Goal: Task Accomplishment & Management: Use online tool/utility

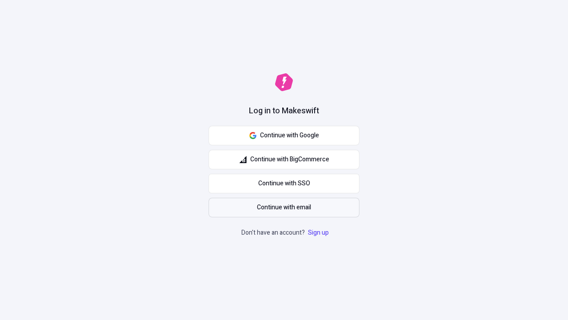
click at [284, 207] on span "Continue with email" at bounding box center [284, 207] width 54 height 10
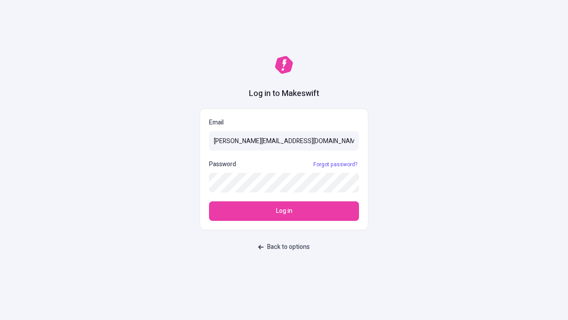
type input "[PERSON_NAME][EMAIL_ADDRESS][DOMAIN_NAME]"
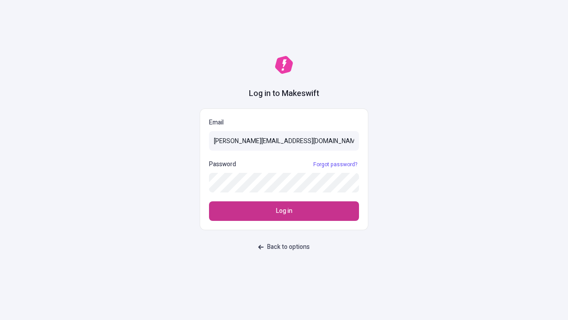
click at [284, 211] on span "Log in" at bounding box center [284, 211] width 16 height 10
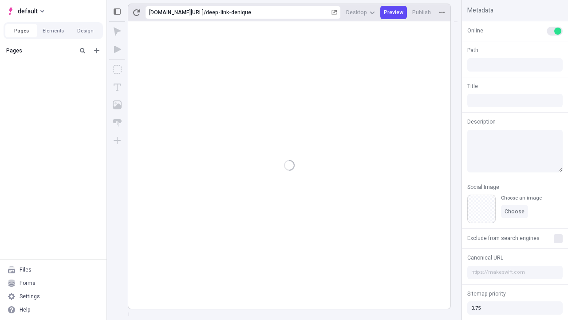
type input "/deep-link-denique"
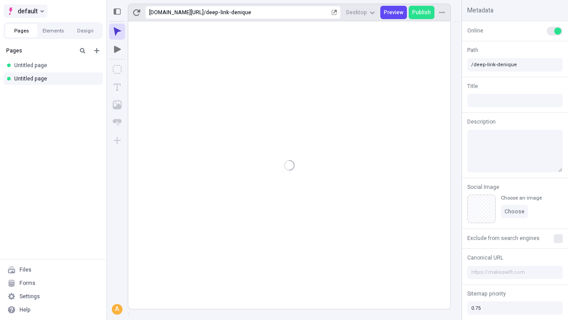
click at [25, 11] on span "default" at bounding box center [28, 11] width 20 height 11
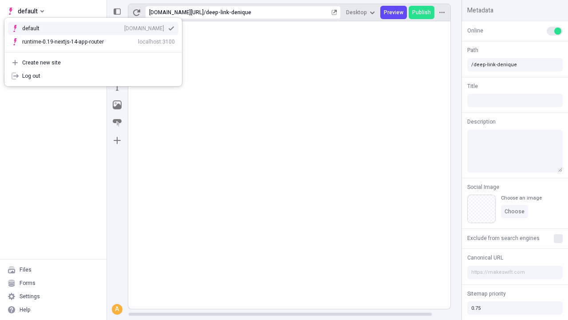
click at [124, 27] on div "[DOMAIN_NAME]" at bounding box center [144, 28] width 40 height 7
click at [97, 51] on icon "Add new" at bounding box center [96, 50] width 5 height 5
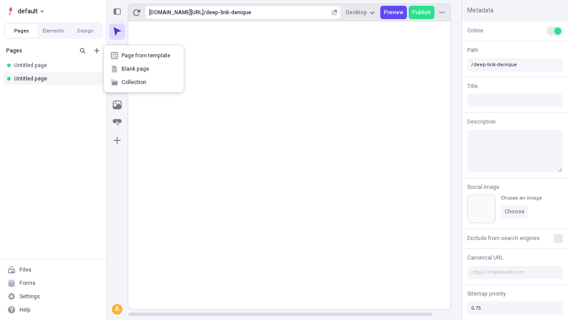
click at [144, 69] on span "Blank page" at bounding box center [149, 68] width 55 height 7
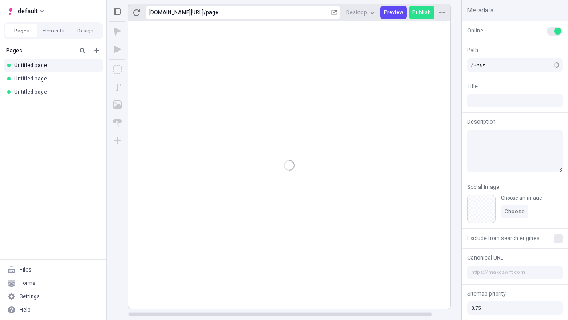
type input "/deep-link-charisma"
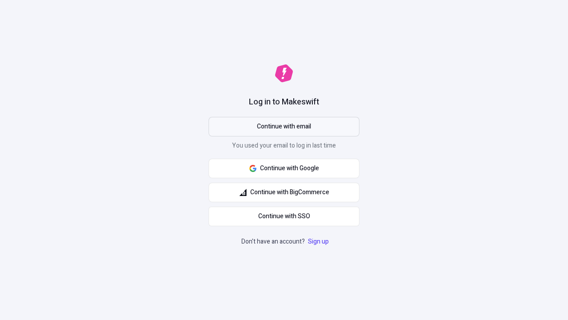
click at [284, 127] on span "Continue with email" at bounding box center [284, 127] width 54 height 10
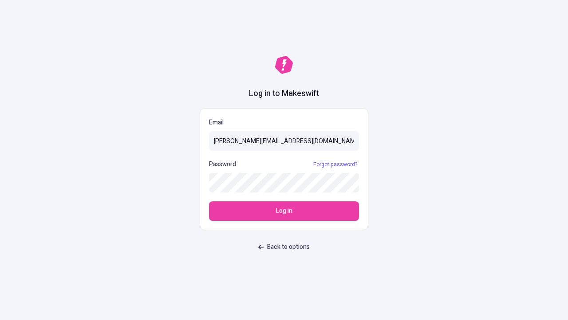
type input "[PERSON_NAME][EMAIL_ADDRESS][DOMAIN_NAME]"
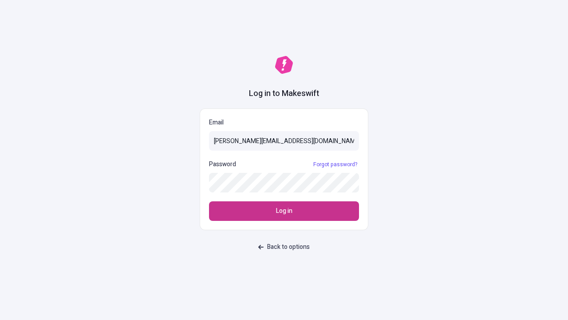
click at [284, 211] on span "Log in" at bounding box center [284, 211] width 16 height 10
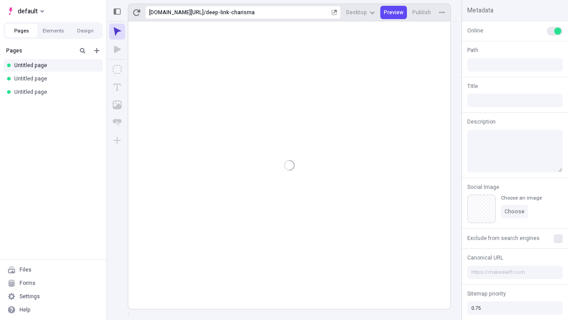
type input "/deep-link-charisma"
